Goal: Information Seeking & Learning: Learn about a topic

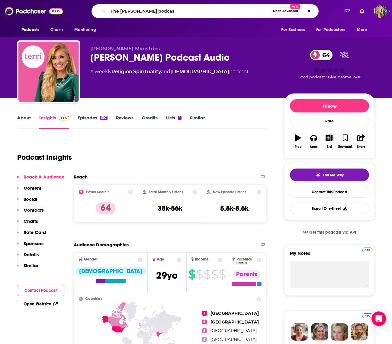
type input "The [PERSON_NAME] podcast"
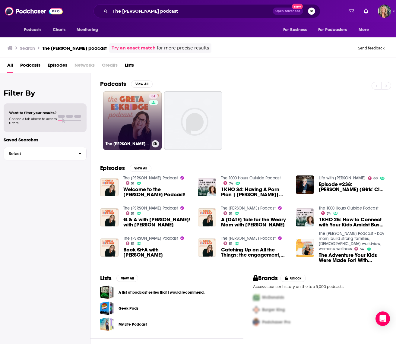
click at [135, 115] on link "51 The [PERSON_NAME] Podcast" at bounding box center [132, 120] width 59 height 59
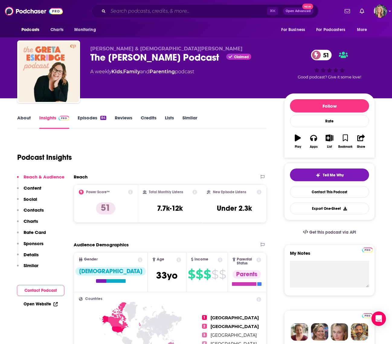
click at [117, 13] on input "Search podcasts, credits, & more..." at bounding box center [187, 11] width 159 height 10
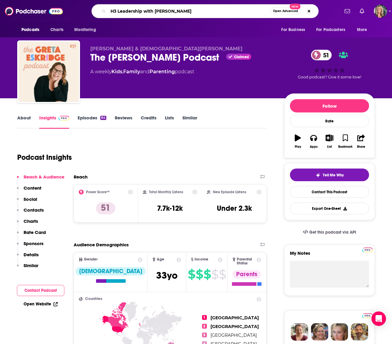
type input "H3 Leadership with [PERSON_NAME]"
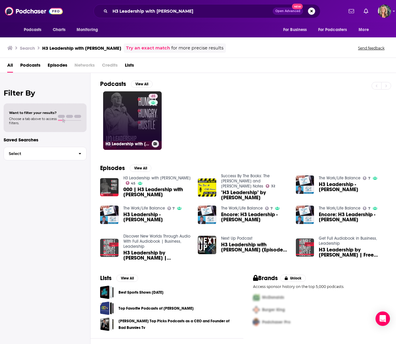
click at [132, 117] on link "45 H3 Leadership with [PERSON_NAME]" at bounding box center [132, 120] width 59 height 59
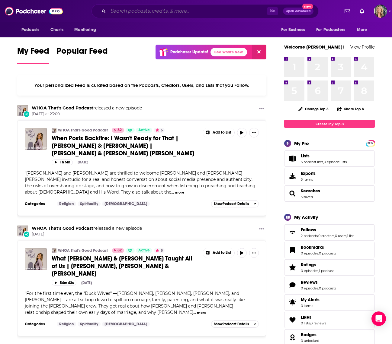
click at [115, 11] on input "Search podcasts, credits, & more..." at bounding box center [187, 11] width 159 height 10
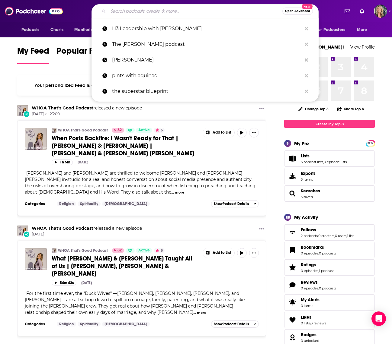
paste input "Marriage On The Line with Dave & Ashley"
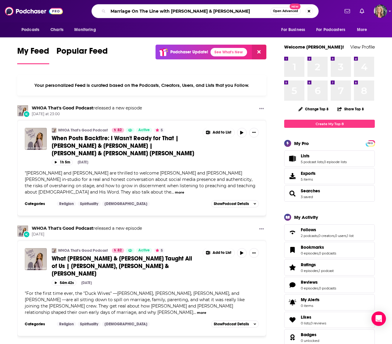
type input "Marriage On The Line with Dave & Ashley"
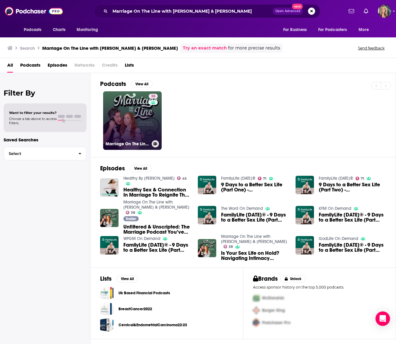
click at [137, 101] on link "38 Marriage On The Line with Dave & Ashley" at bounding box center [132, 120] width 59 height 59
